Goal: Ask a question

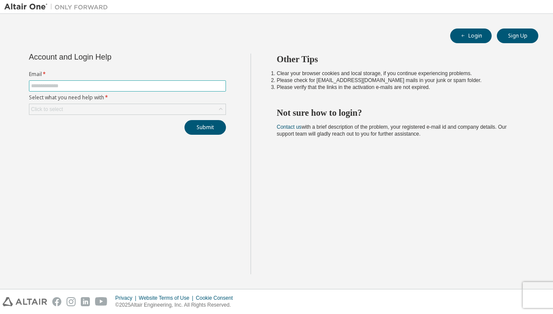
click at [148, 85] on input "text" at bounding box center [127, 86] width 193 height 7
type input "**********"
click at [202, 125] on button "Submit" at bounding box center [205, 127] width 41 height 15
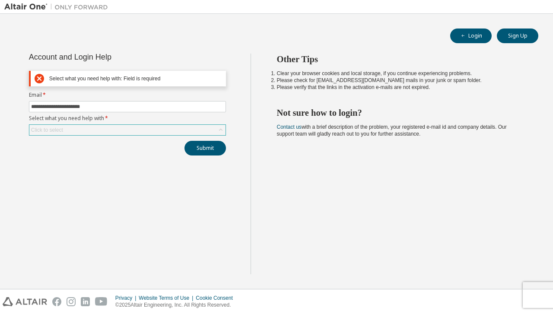
click at [153, 131] on div "Click to select" at bounding box center [127, 130] width 196 height 10
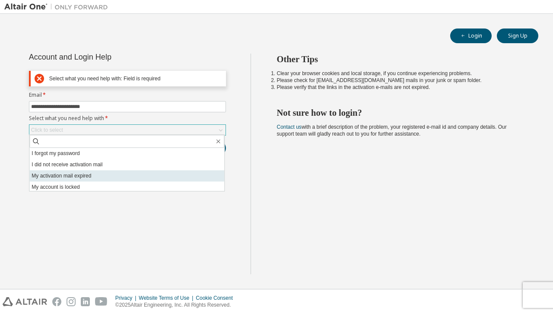
click at [106, 174] on li "My activation mail expired" at bounding box center [126, 175] width 195 height 11
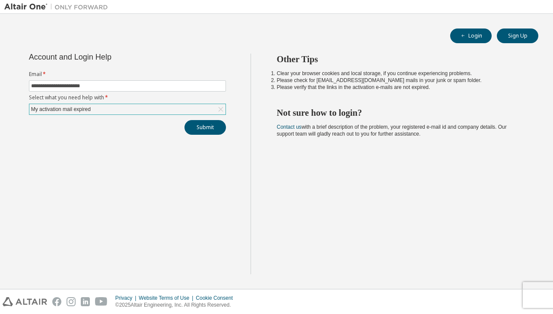
click at [172, 107] on div "My activation mail expired" at bounding box center [127, 109] width 196 height 10
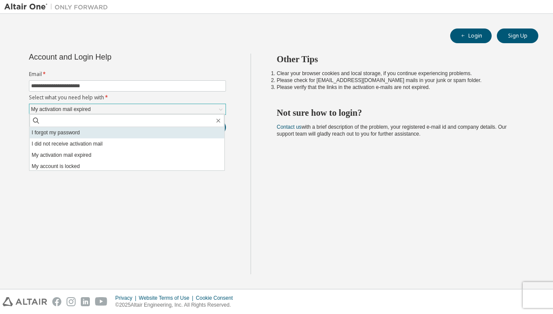
click at [116, 133] on li "I forgot my password" at bounding box center [126, 132] width 195 height 11
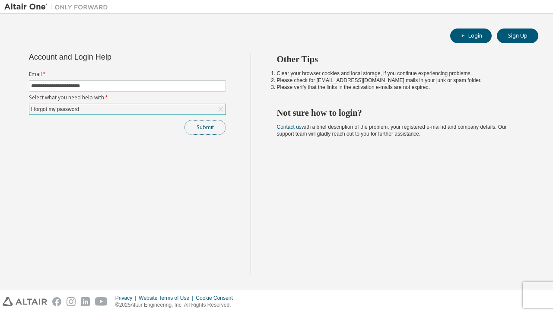
click at [207, 127] on button "Submit" at bounding box center [205, 127] width 41 height 15
click at [212, 124] on button "Submit" at bounding box center [205, 127] width 41 height 15
